Goal: Transaction & Acquisition: Book appointment/travel/reservation

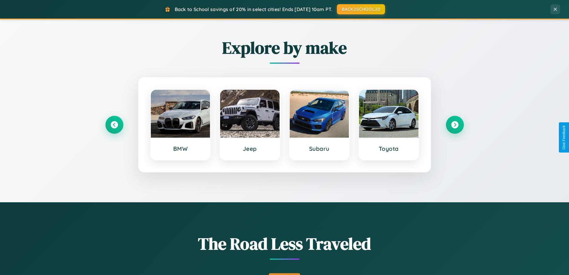
scroll to position [411, 0]
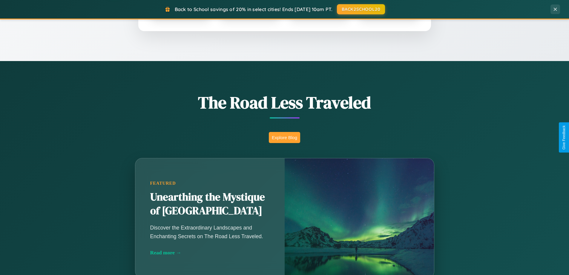
click at [285, 137] on button "Explore Blog" at bounding box center [284, 137] width 31 height 11
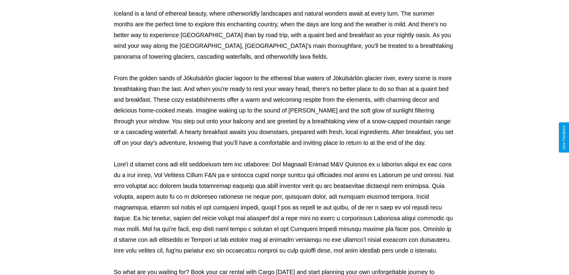
scroll to position [193, 0]
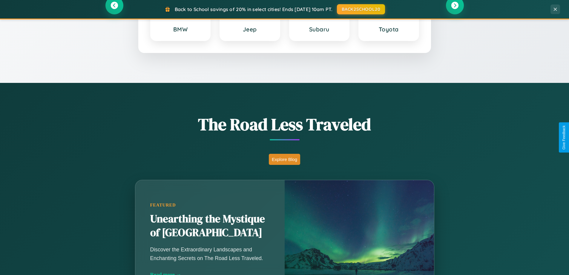
scroll to position [18, 0]
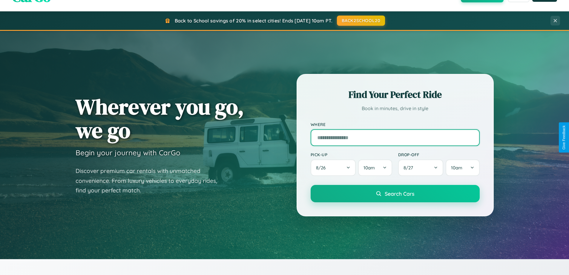
click at [395, 137] on input "text" at bounding box center [395, 137] width 169 height 17
type input "*******"
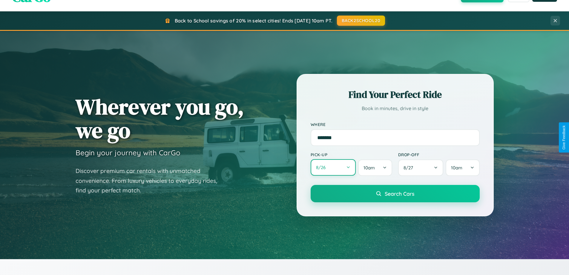
click at [333, 167] on button "8 / 26" at bounding box center [333, 167] width 45 height 16
select select "*"
select select "****"
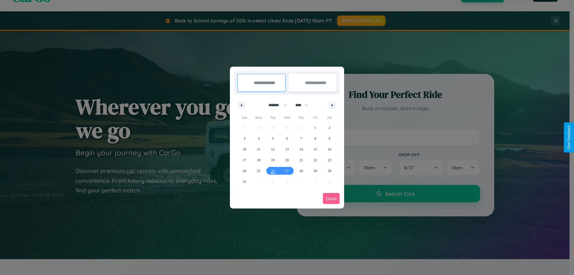
drag, startPoint x: 275, startPoint y: 105, endPoint x: 287, endPoint y: 120, distance: 19.1
click at [275, 105] on select "******* ******** ***** ***** *** **** **** ****** ********* ******* ******** **…" at bounding box center [276, 105] width 25 height 10
select select "**"
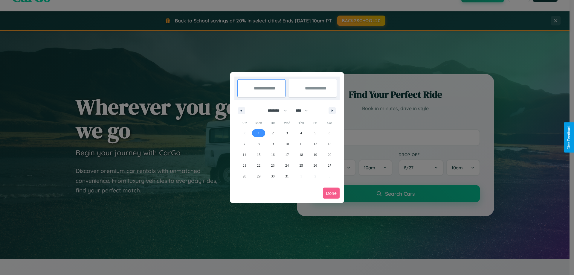
click at [259, 133] on span "1" at bounding box center [259, 133] width 2 height 11
type input "**********"
click at [287, 143] on span "10" at bounding box center [287, 143] width 4 height 11
type input "**********"
click at [331, 193] on button "Done" at bounding box center [331, 192] width 17 height 11
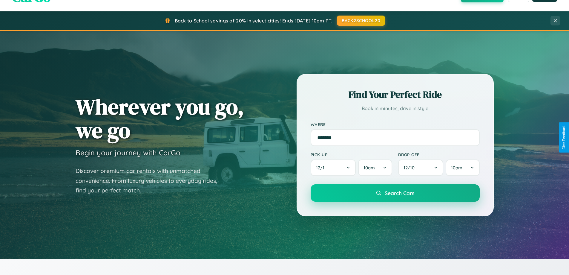
click at [395, 193] on span "Search Cars" at bounding box center [400, 193] width 30 height 7
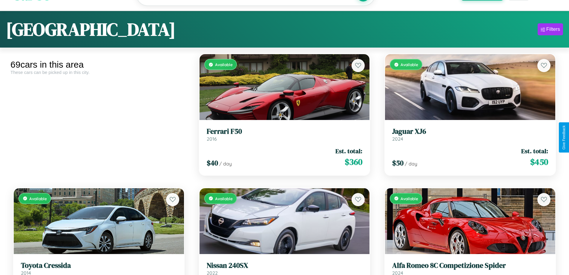
scroll to position [36, 0]
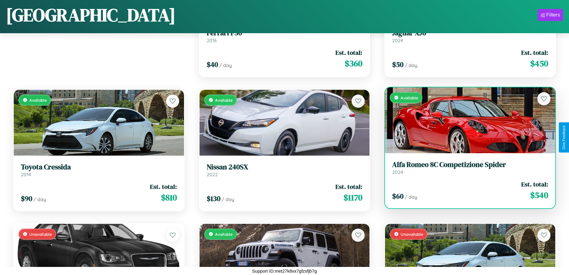
click at [467, 167] on h3 "Alfa Romeo 8C Competizione Spider" at bounding box center [471, 164] width 156 height 9
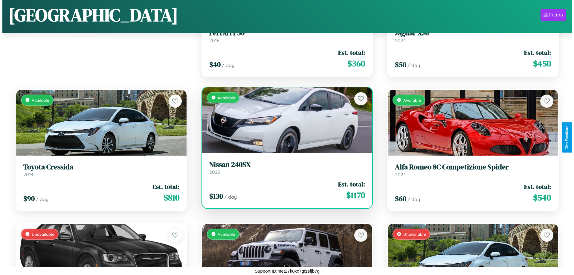
scroll to position [0, 0]
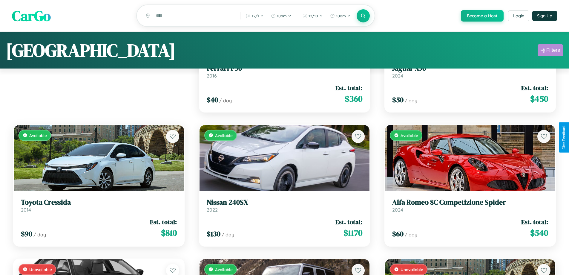
click at [551, 51] on div "Filters" at bounding box center [554, 50] width 14 height 6
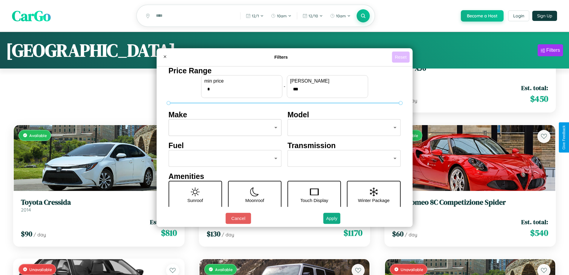
click at [402, 57] on button "Reset" at bounding box center [401, 56] width 18 height 11
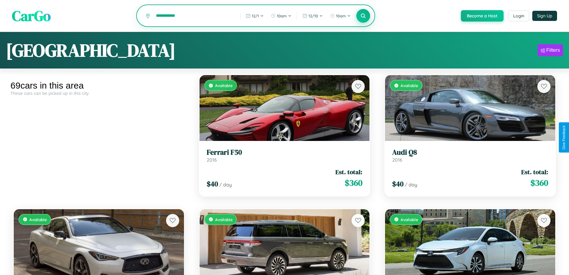
type input "**********"
click at [363, 16] on icon at bounding box center [364, 16] width 6 height 6
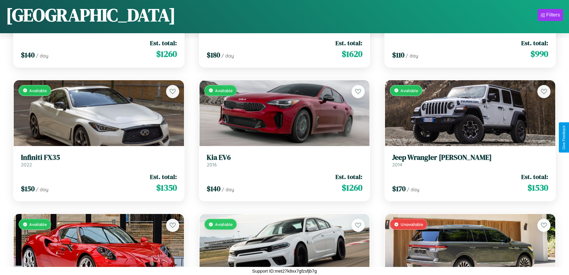
scroll to position [753, 0]
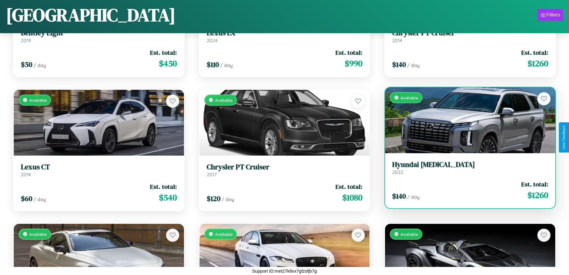
click at [467, 170] on link "Hyundai [MEDICAL_DATA] 2022" at bounding box center [471, 167] width 156 height 15
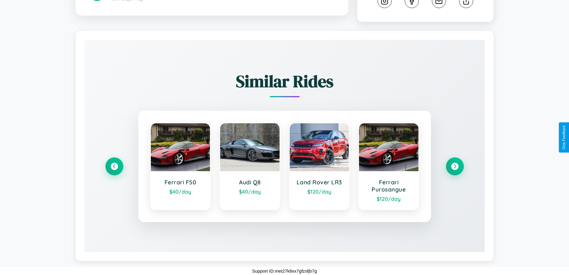
scroll to position [361, 0]
click at [455, 166] on icon at bounding box center [455, 166] width 8 height 8
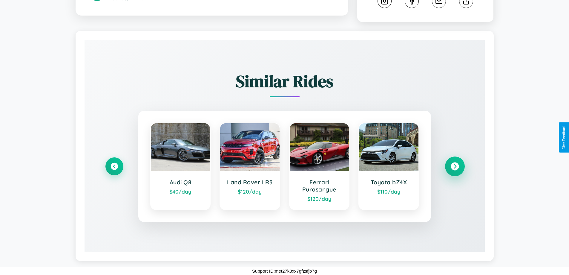
click at [455, 166] on icon at bounding box center [455, 166] width 8 height 8
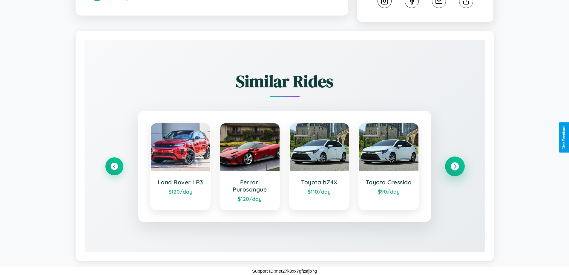
click at [455, 166] on icon at bounding box center [455, 166] width 8 height 8
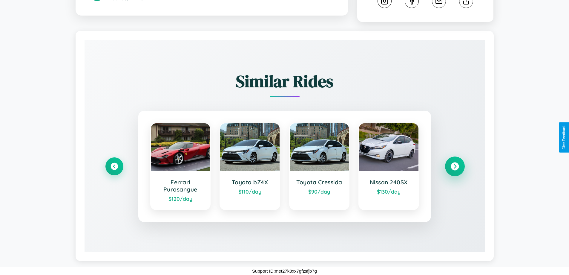
click at [455, 166] on icon at bounding box center [455, 166] width 8 height 8
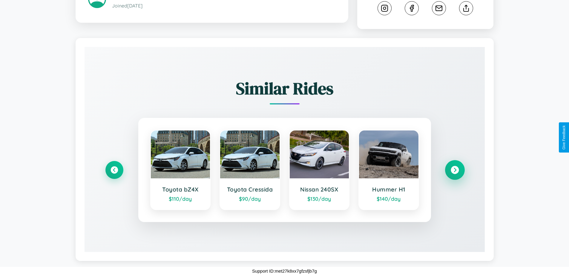
scroll to position [354, 0]
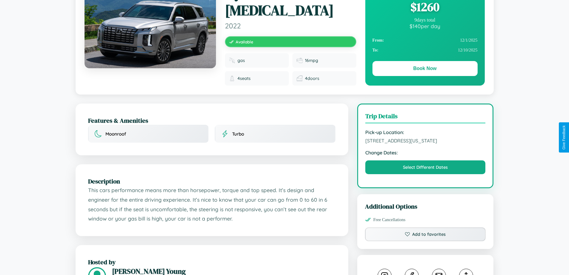
scroll to position [339, 0]
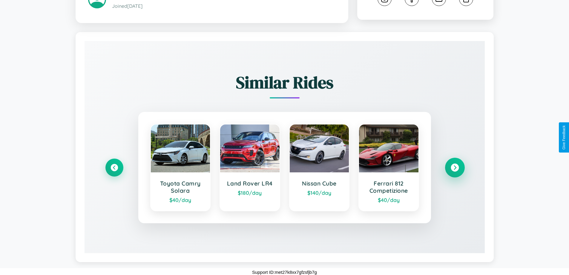
click at [455, 166] on icon at bounding box center [455, 167] width 8 height 8
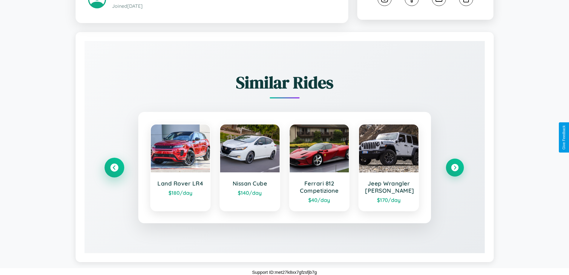
click at [114, 166] on icon at bounding box center [114, 167] width 8 height 8
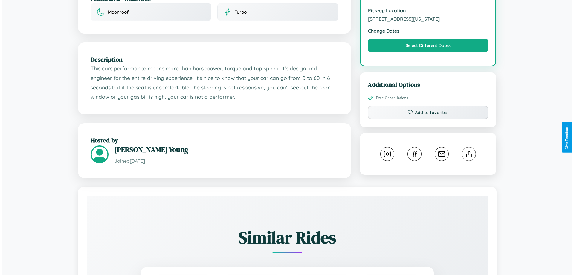
scroll to position [0, 0]
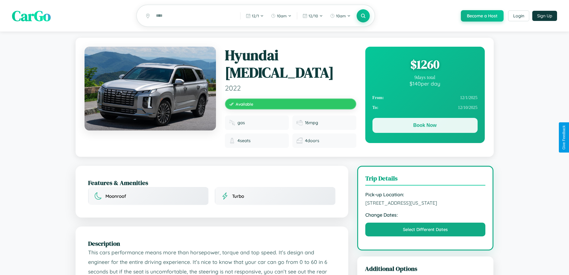
click at [425, 127] on button "Book Now" at bounding box center [425, 125] width 105 height 15
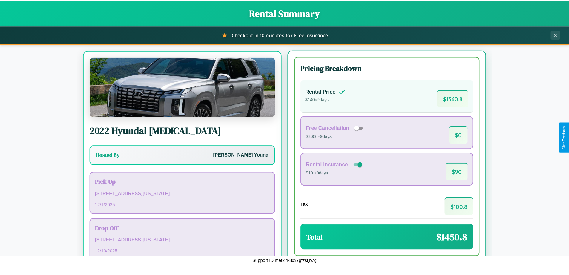
scroll to position [28, 0]
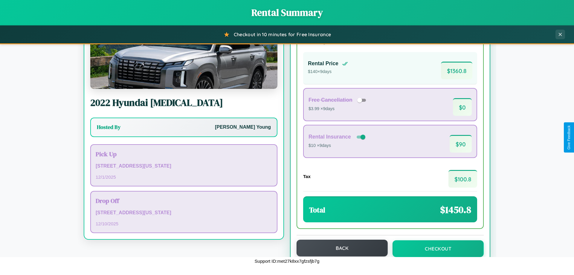
click at [339, 248] on button "Back" at bounding box center [342, 247] width 91 height 17
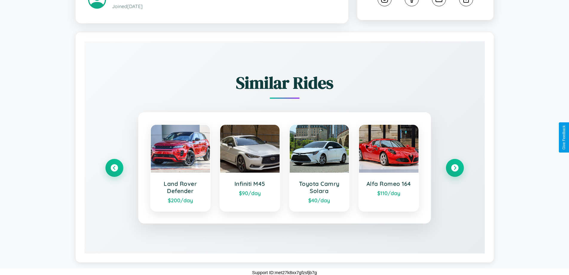
scroll to position [339, 0]
click at [455, 166] on icon at bounding box center [455, 167] width 8 height 8
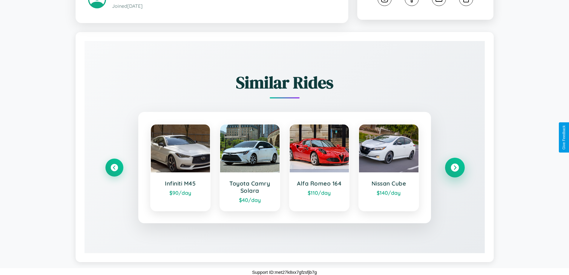
click at [455, 166] on icon at bounding box center [455, 167] width 8 height 8
